Goal: Task Accomplishment & Management: Use online tool/utility

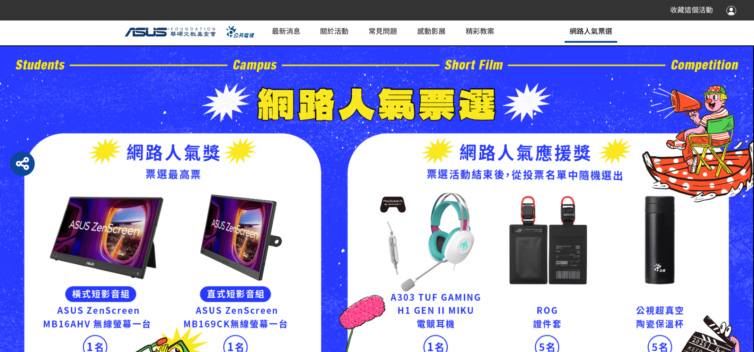
click at [578, 29] on span "網路人氣票選" at bounding box center [591, 30] width 43 height 11
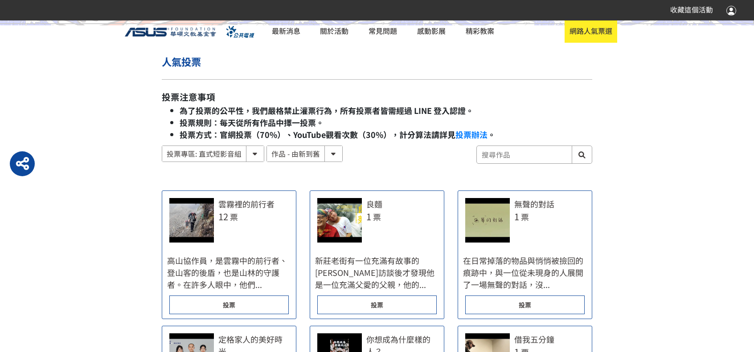
scroll to position [446, 0]
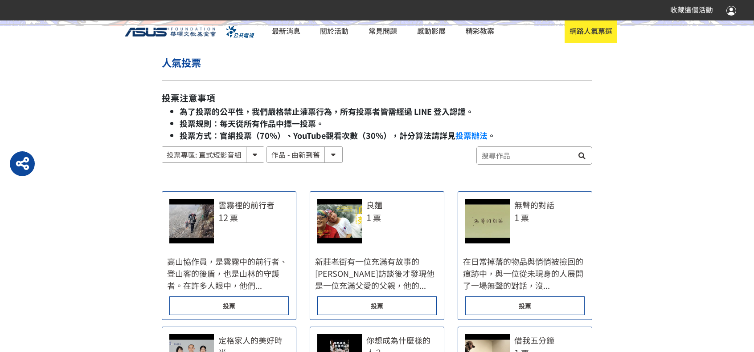
click at [243, 151] on select "投票專區: 直式短影音組 投票專區: 橫式短影音組" at bounding box center [213, 155] width 102 height 16
select select "185122:185341:13161"
click at [162, 147] on select "投票專區: 直式短影音組 投票專區: 橫式短影音組" at bounding box center [213, 155] width 102 height 16
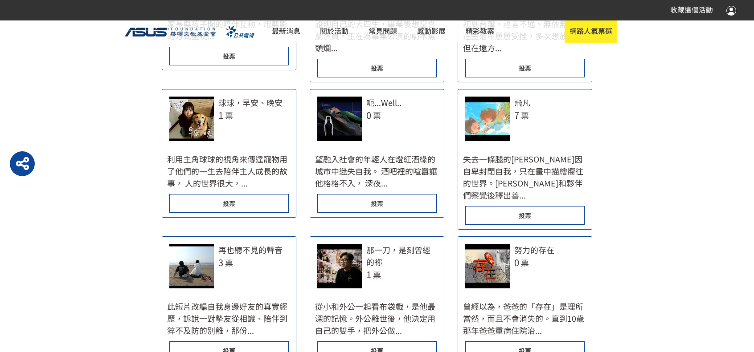
scroll to position [1036, 0]
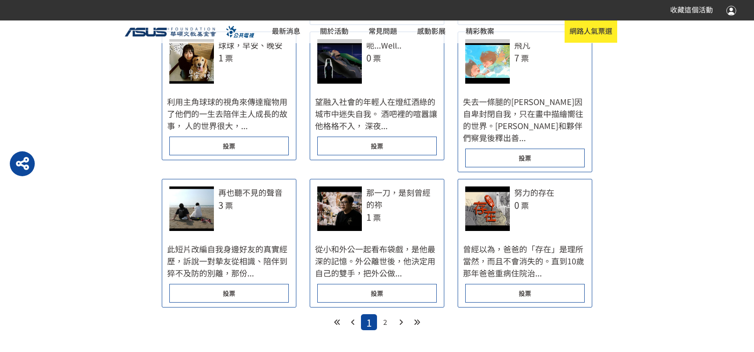
click at [243, 284] on div "投票" at bounding box center [228, 293] width 119 height 19
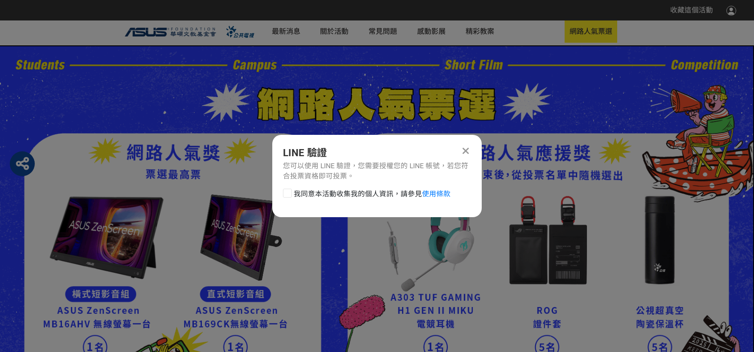
scroll to position [0, 0]
click at [286, 193] on div at bounding box center [287, 193] width 9 height 9
checkbox input "true"
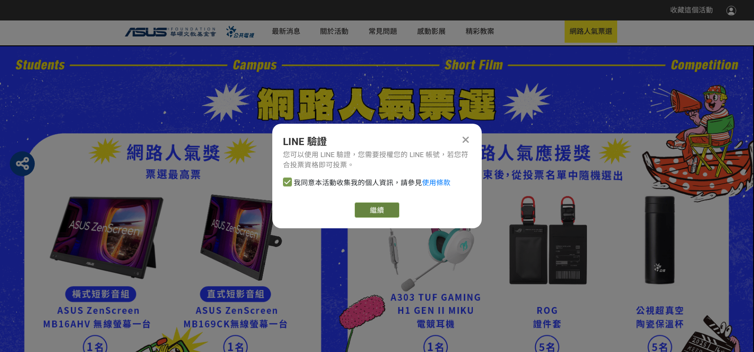
click at [381, 214] on link "繼續" at bounding box center [377, 210] width 45 height 15
click at [372, 206] on link "繼續" at bounding box center [377, 210] width 45 height 15
